Goal: Understand process/instructions

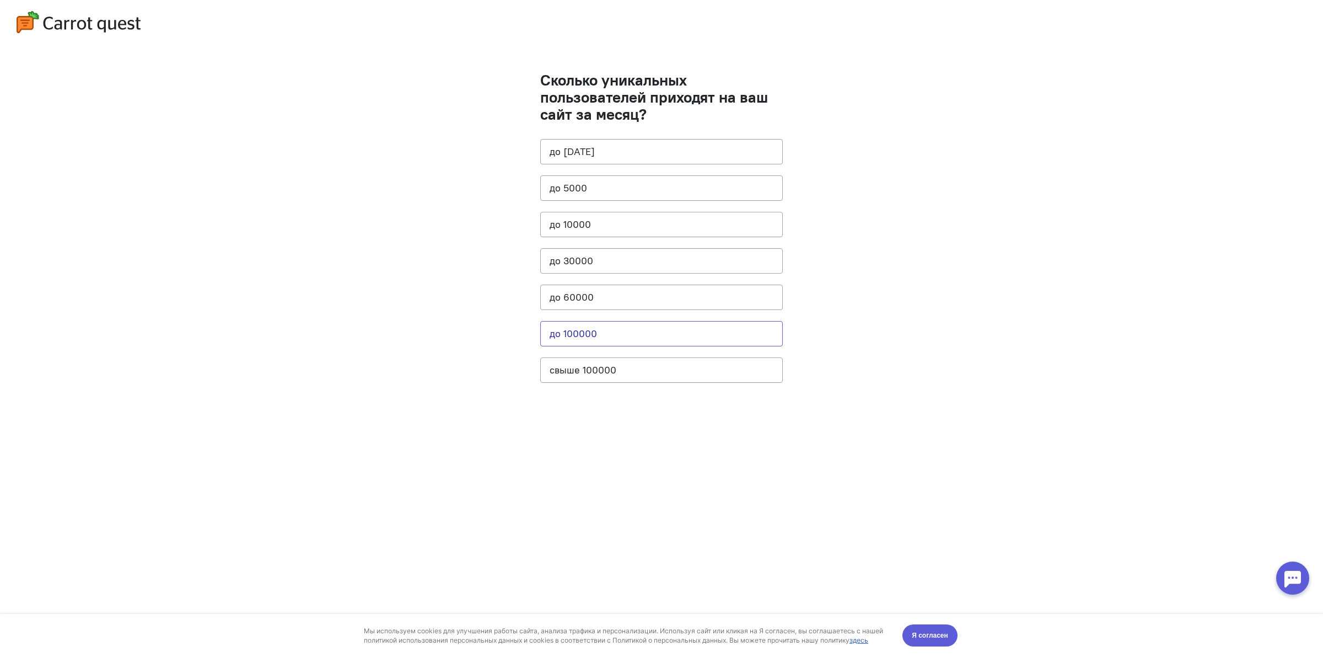
click at [723, 339] on button "до 100000" at bounding box center [661, 333] width 243 height 25
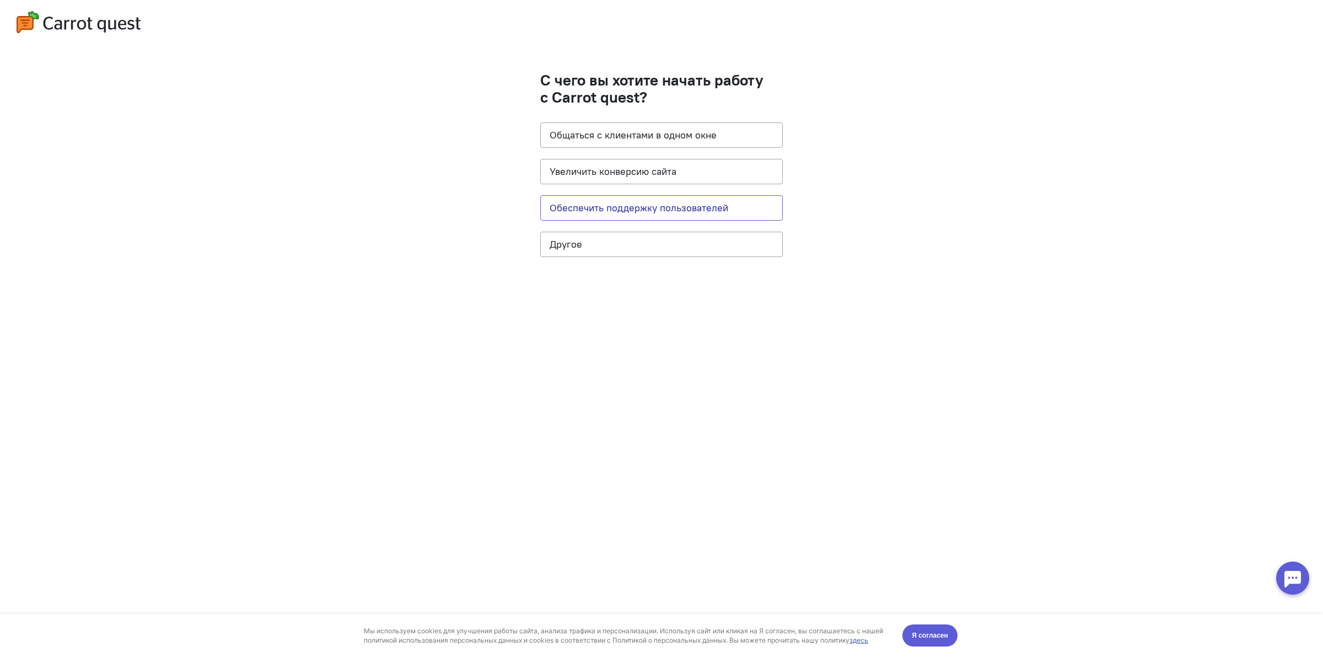
click at [701, 216] on button "Обеспечить поддержку пользователей" at bounding box center [661, 207] width 243 height 25
